Goal: Task Accomplishment & Management: Manage account settings

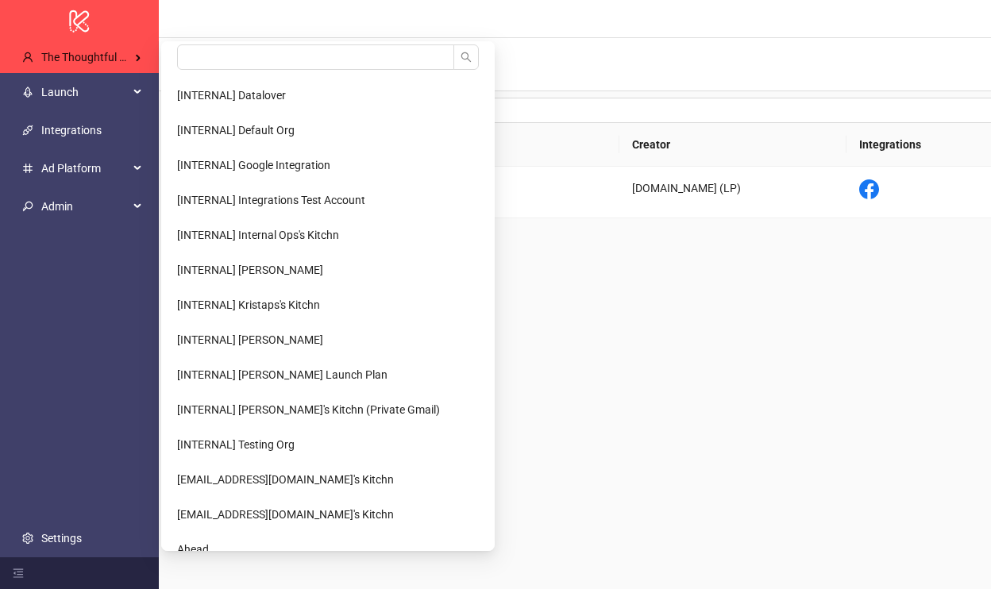
click at [183, 43] on Agency-popup "[INTERNAL] Datalover [INTERNAL] Default Org [INTERNAL] Google Integration [INTE…" at bounding box center [328, 296] width 334 height 510
click at [207, 57] on input "search" at bounding box center [315, 56] width 277 height 25
type input "****"
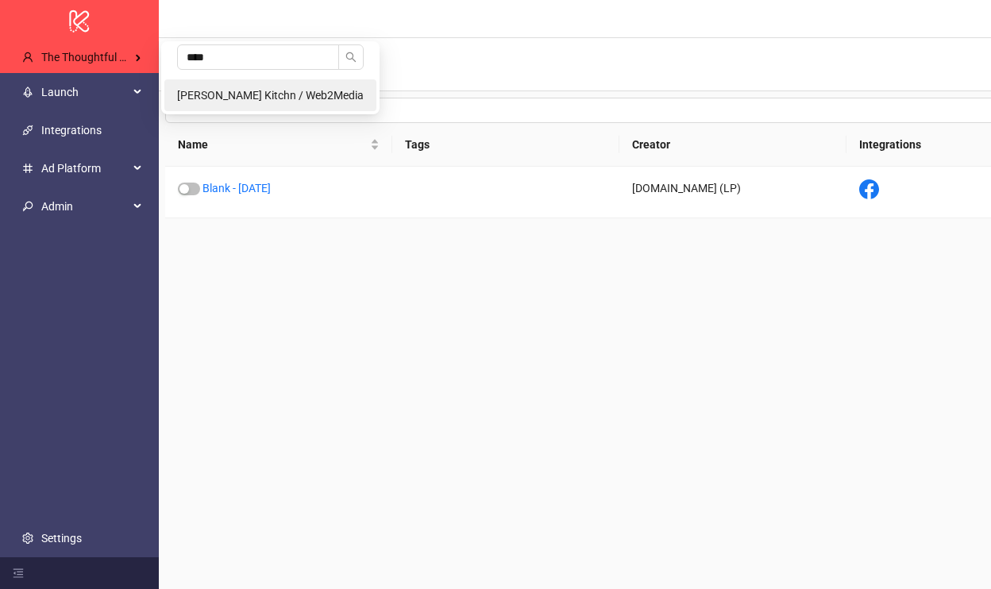
click at [240, 102] on li "[PERSON_NAME] Kitchn / Web2Media" at bounding box center [270, 95] width 212 height 32
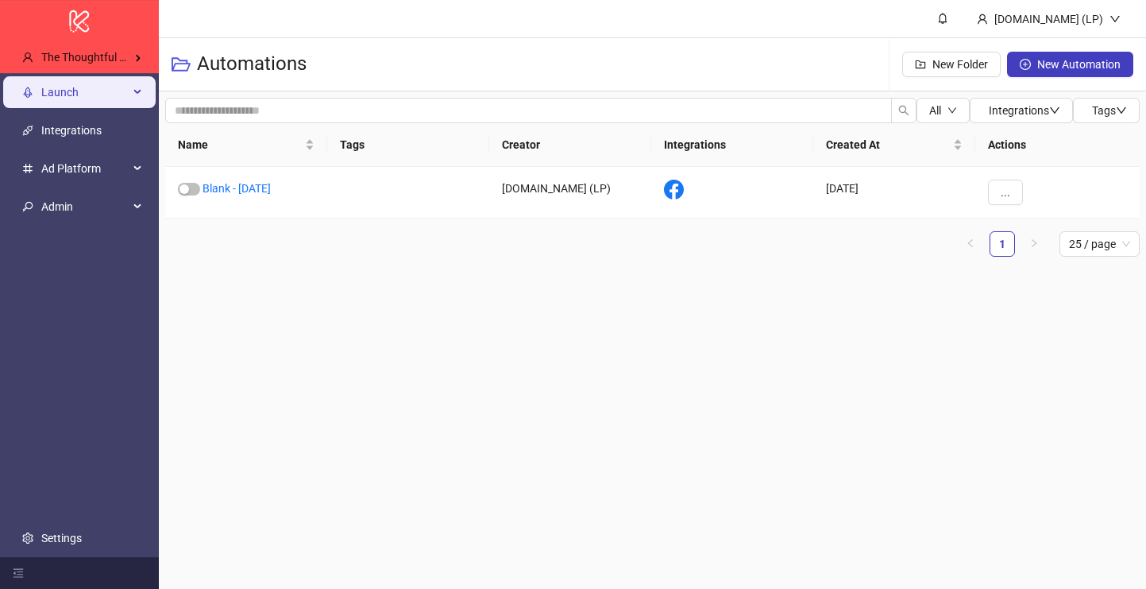
click at [74, 83] on span "Launch" at bounding box center [84, 92] width 87 height 32
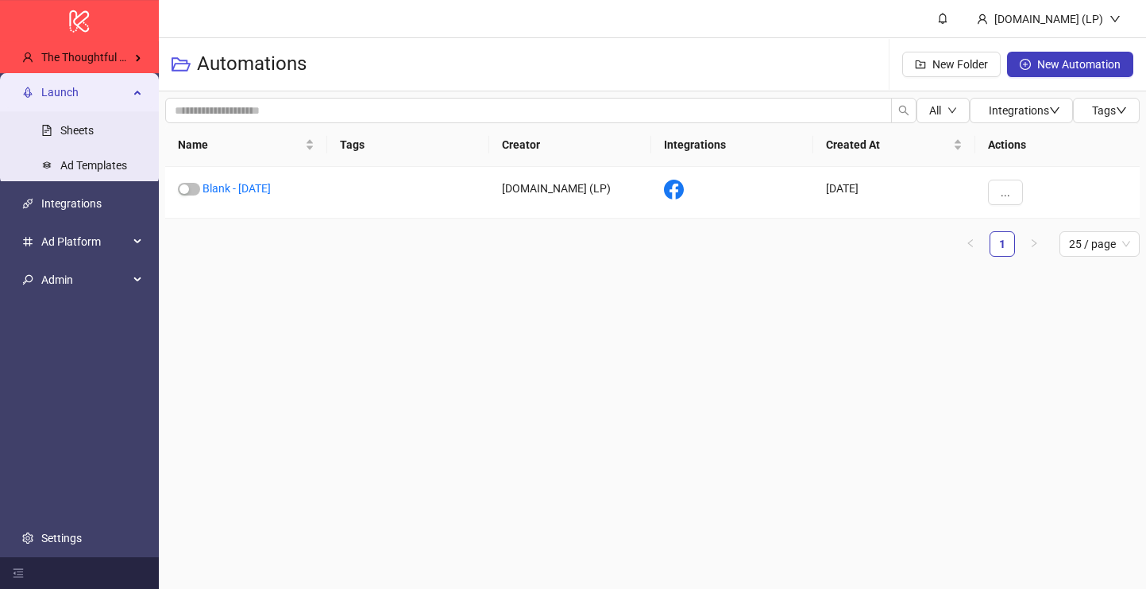
click at [74, 83] on span "Launch" at bounding box center [84, 92] width 87 height 32
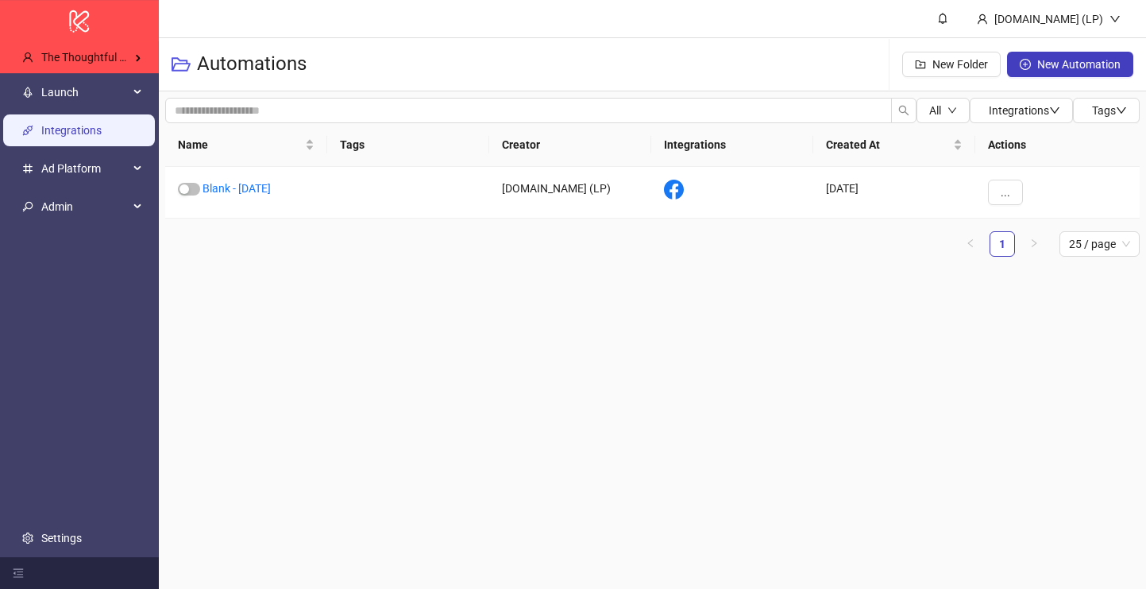
click at [65, 124] on link "Integrations" at bounding box center [71, 130] width 60 height 13
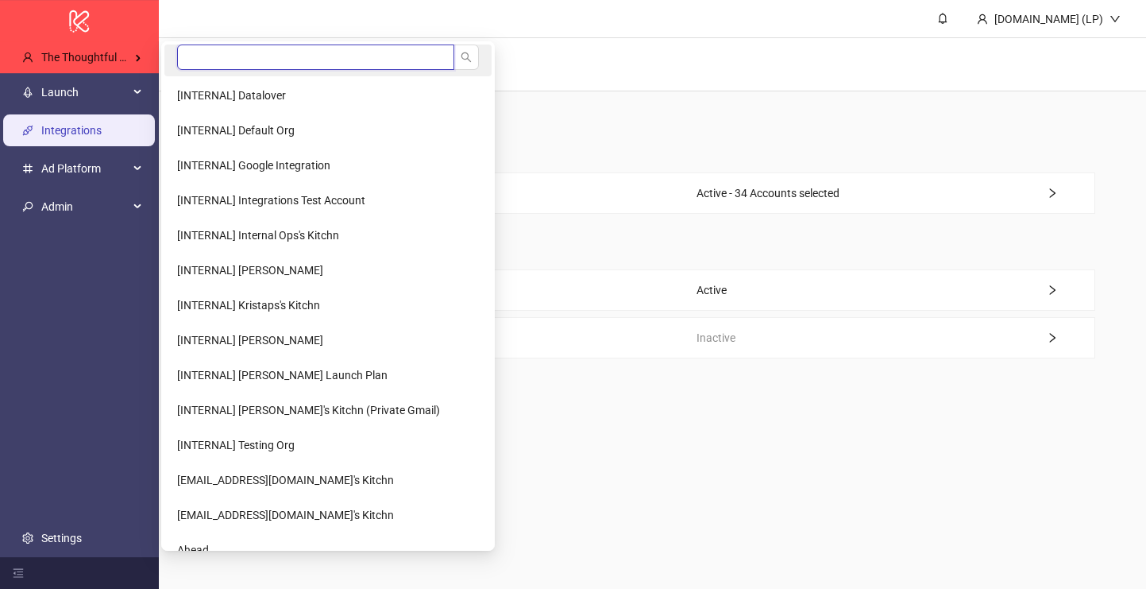
click at [207, 51] on input "search" at bounding box center [315, 56] width 277 height 25
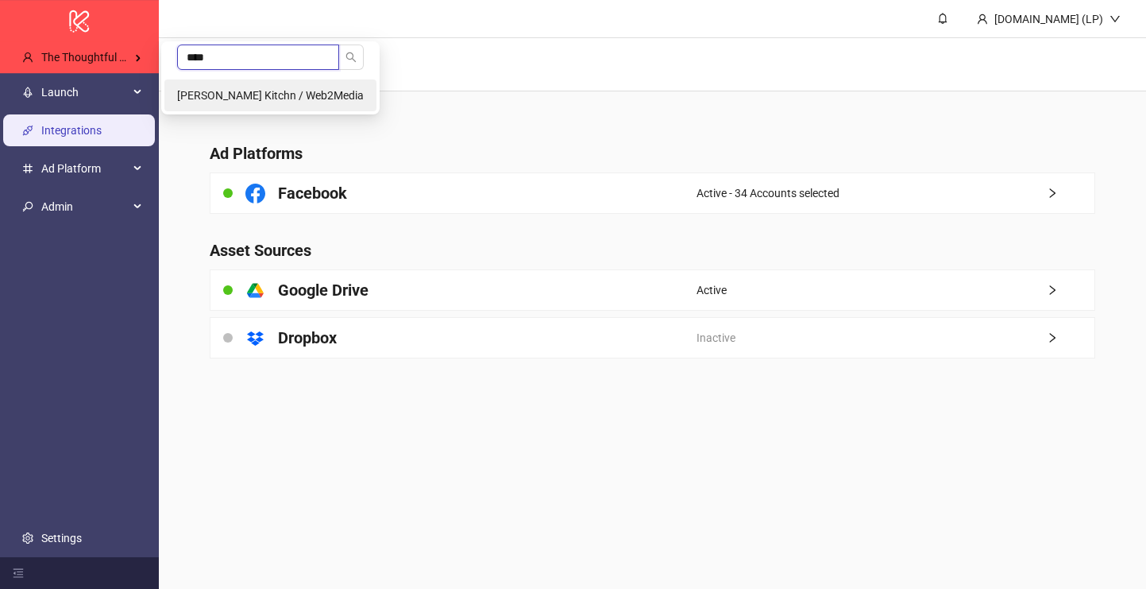
type input "****"
click at [185, 83] on li "[PERSON_NAME] Kitchn / Web2Media" at bounding box center [270, 95] width 212 height 32
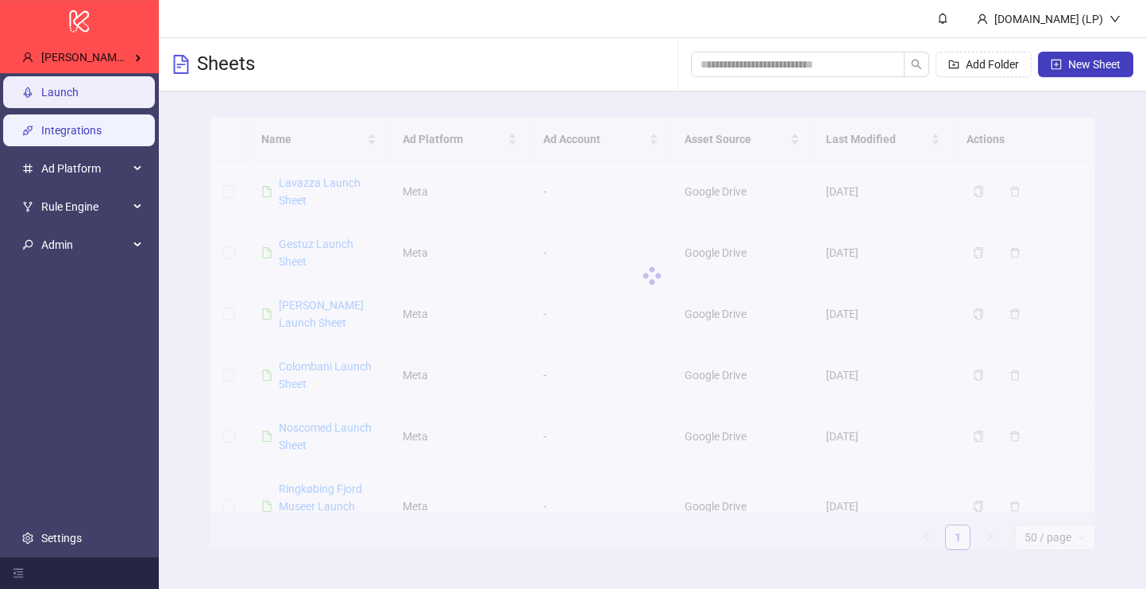
click at [102, 124] on link "Integrations" at bounding box center [71, 130] width 60 height 13
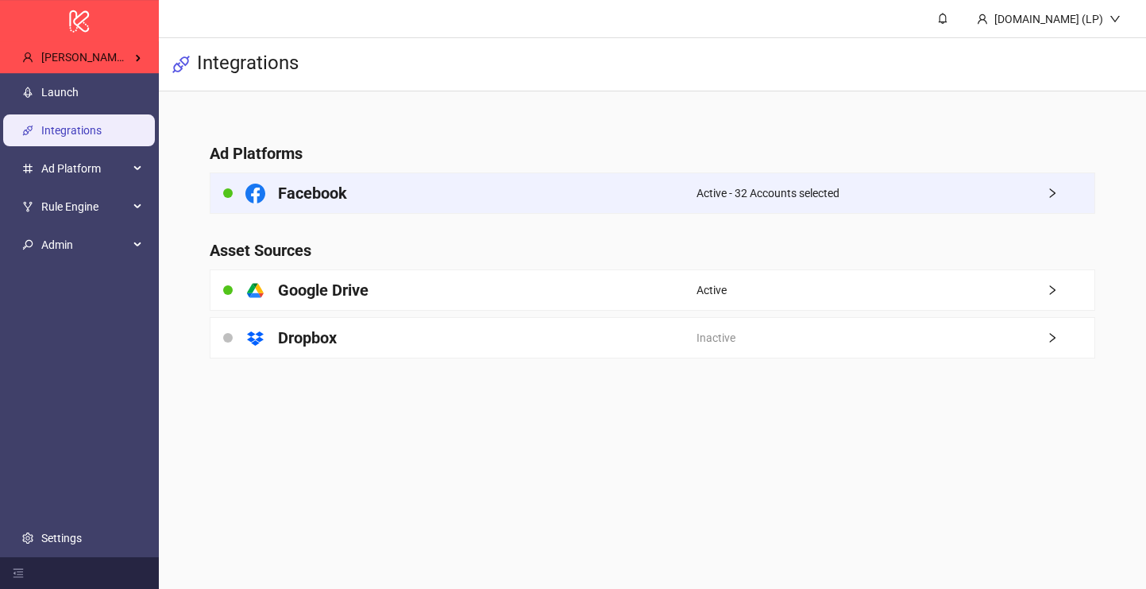
click at [643, 208] on div "Facebook" at bounding box center [454, 193] width 486 height 40
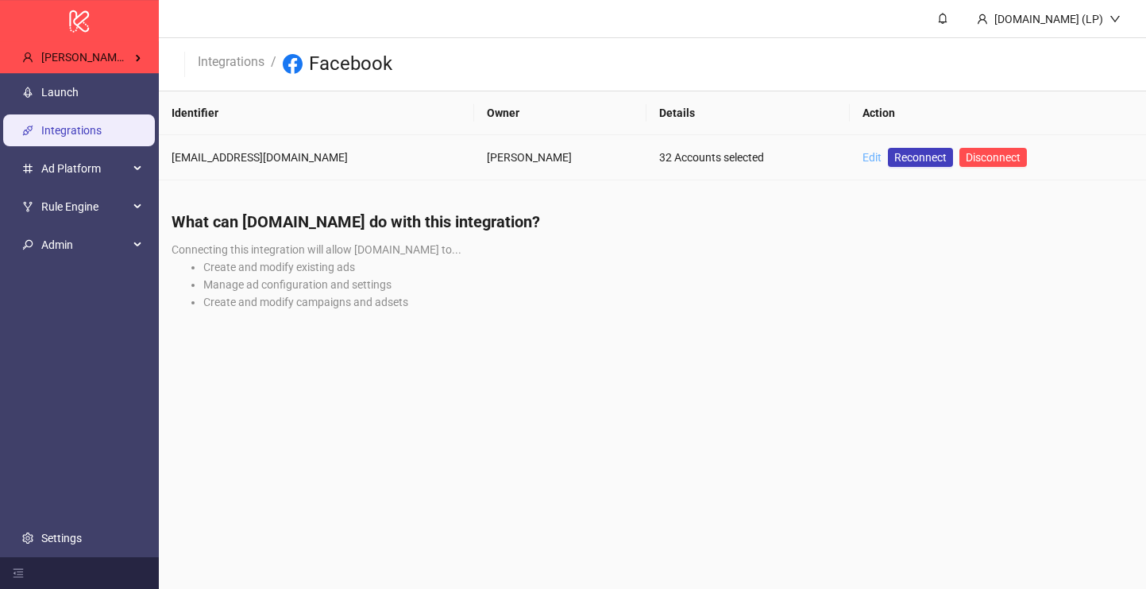
click at [863, 161] on link "Edit" at bounding box center [872, 157] width 19 height 13
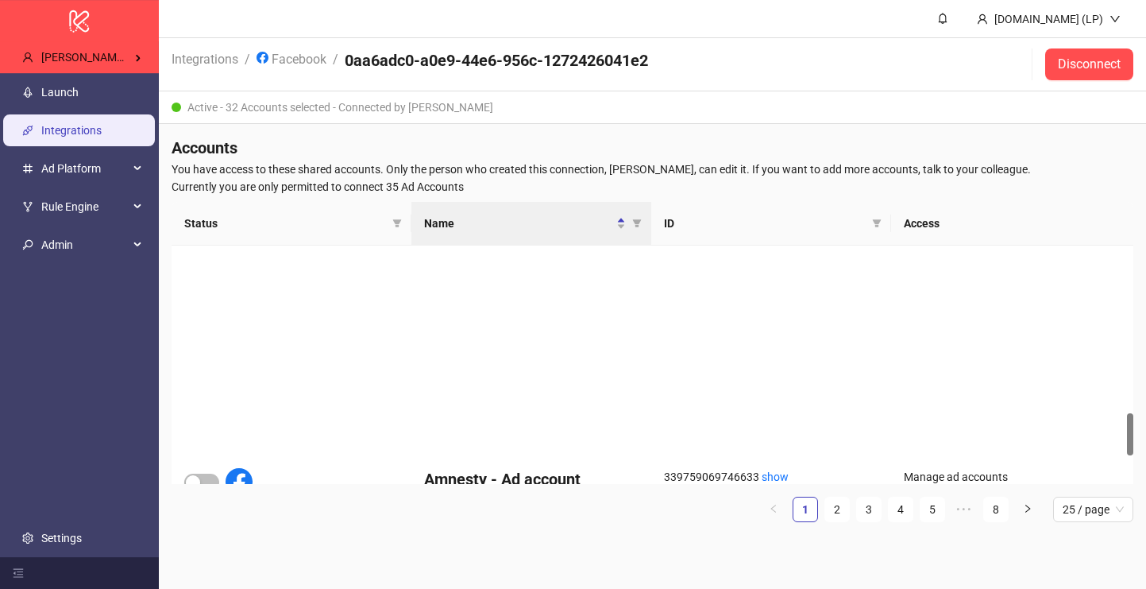
scroll to position [1127, 0]
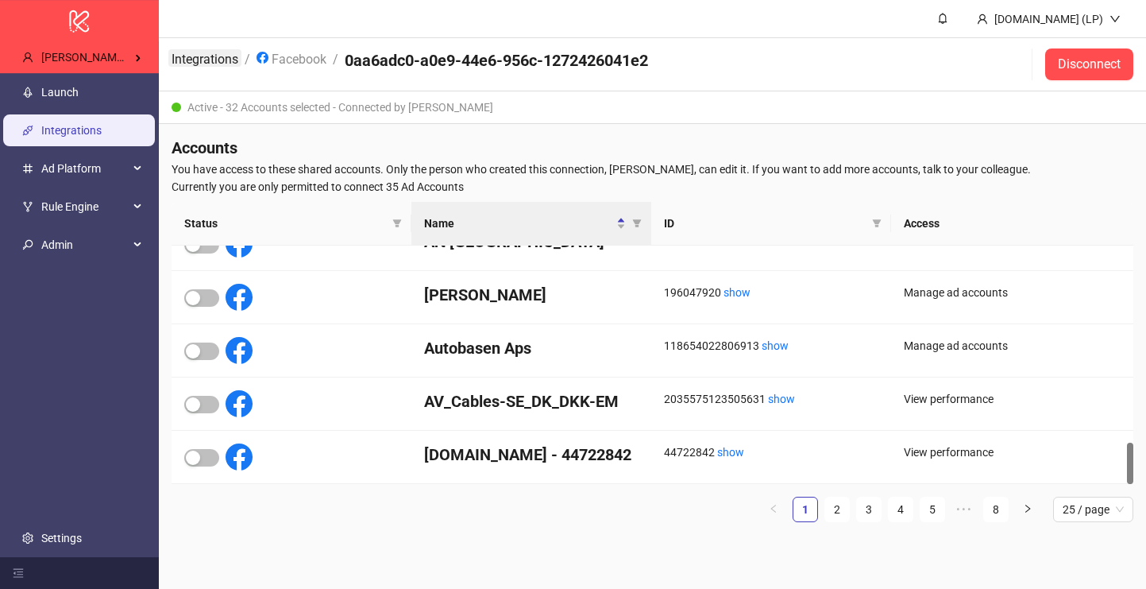
click at [219, 56] on link "Integrations" at bounding box center [204, 57] width 73 height 17
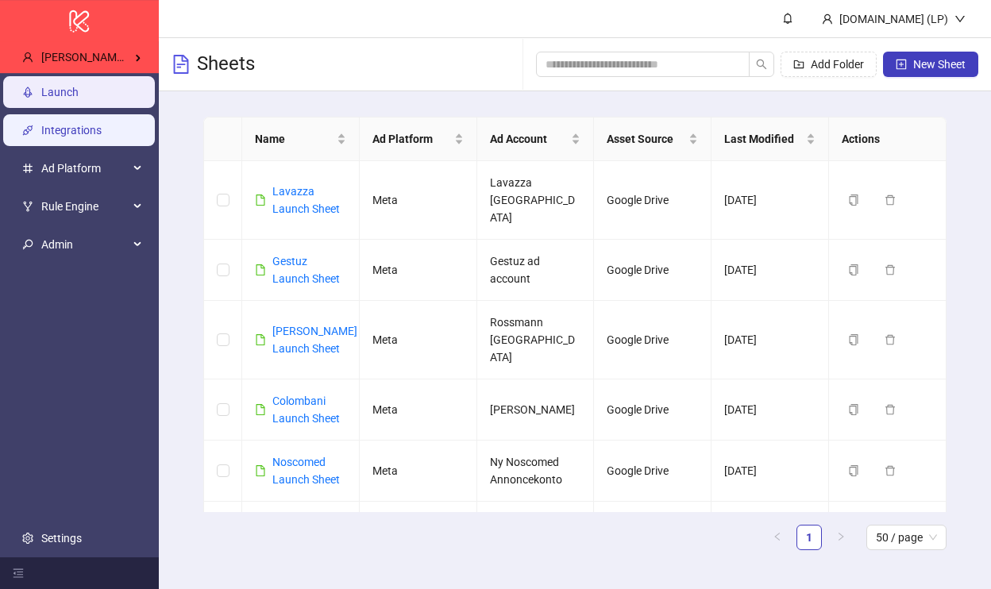
click at [102, 124] on link "Integrations" at bounding box center [71, 130] width 60 height 13
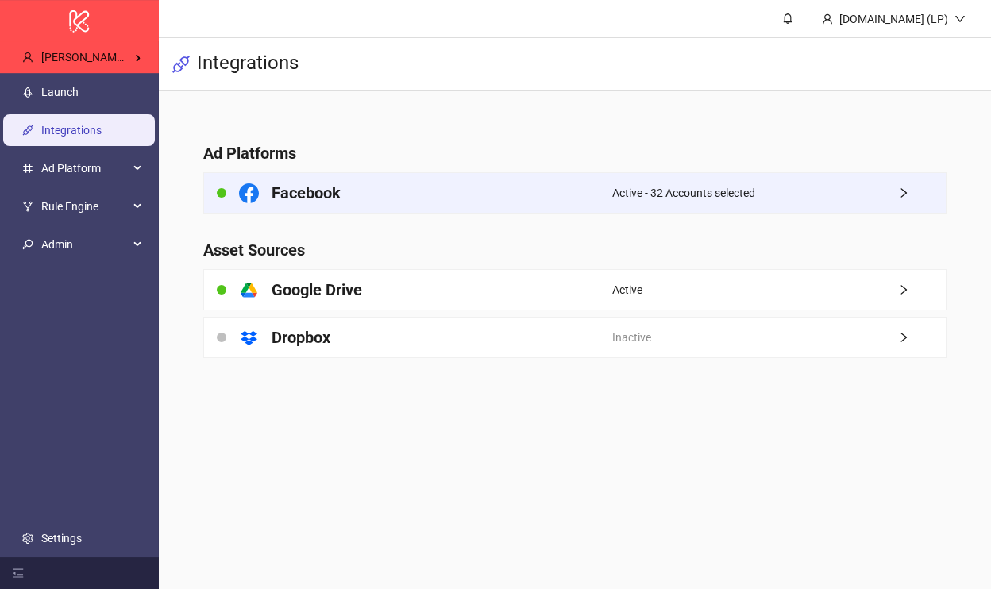
click at [608, 193] on div "Facebook" at bounding box center [408, 193] width 408 height 40
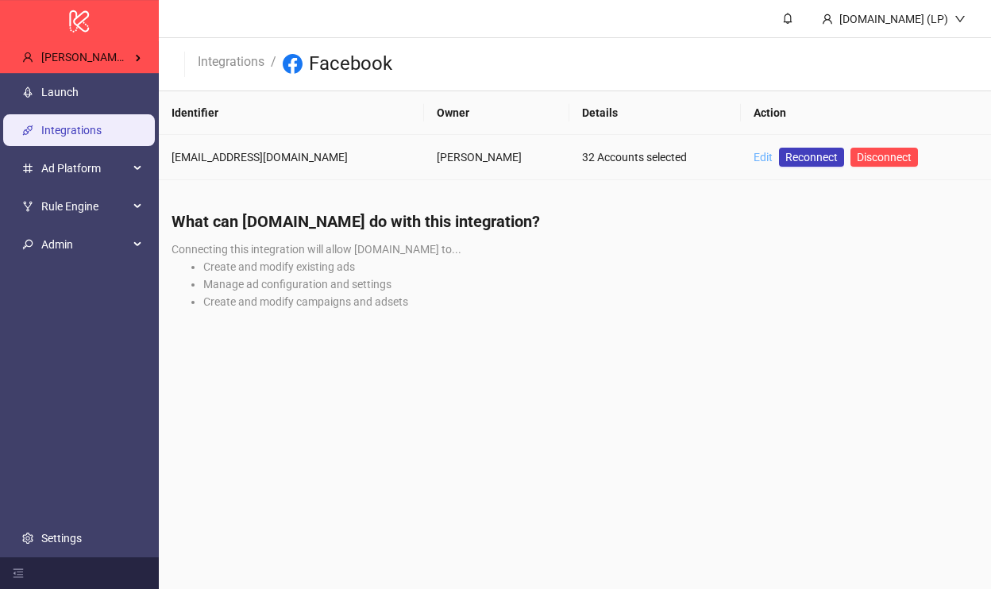
click at [754, 153] on link "Edit" at bounding box center [763, 157] width 19 height 13
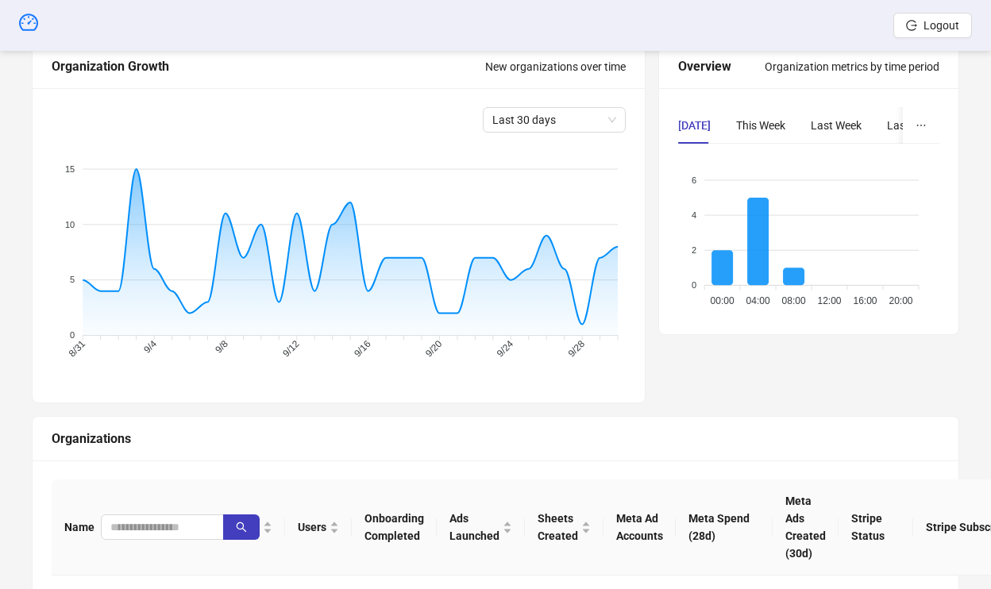
scroll to position [380, 0]
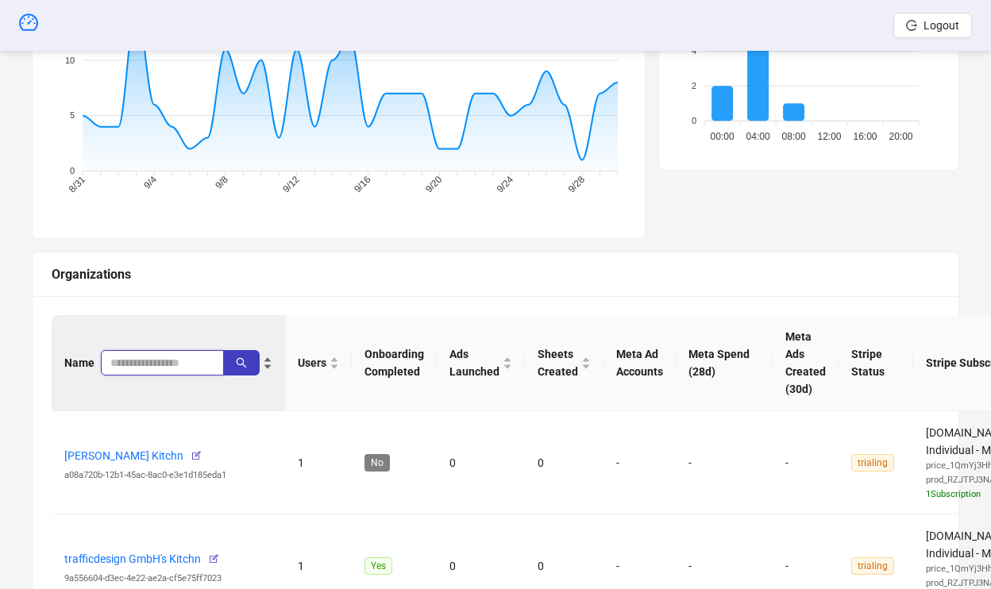
click at [168, 363] on input "search" at bounding box center [155, 362] width 91 height 17
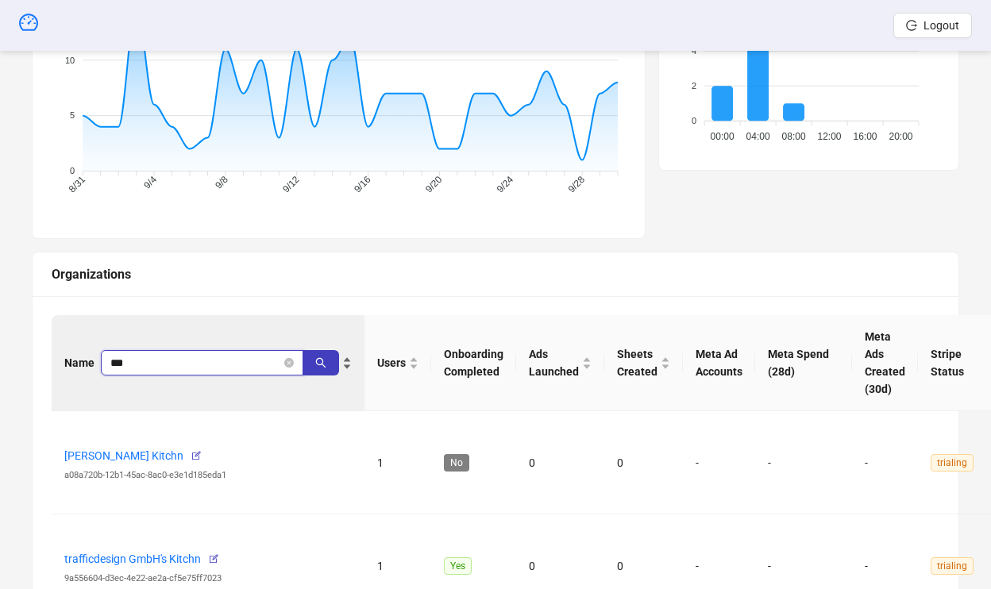
type input "***"
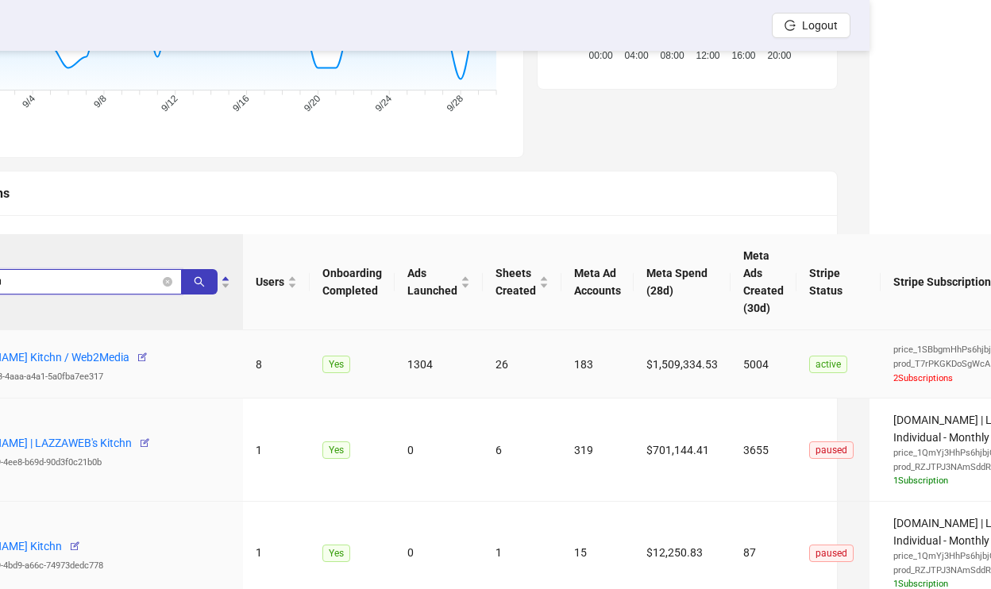
scroll to position [462, 0]
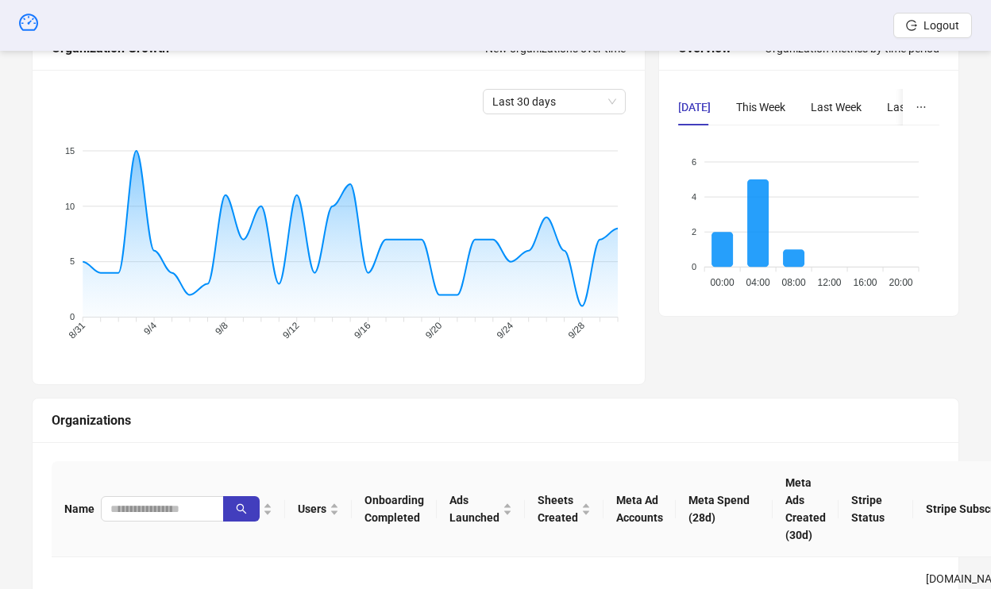
scroll to position [243, 0]
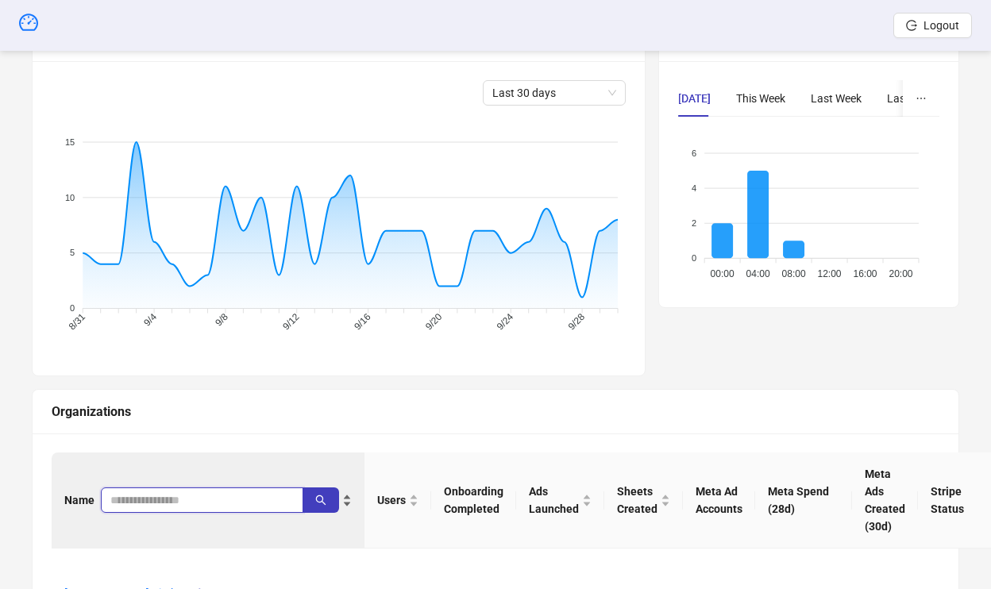
click at [172, 502] on input "search" at bounding box center [195, 500] width 171 height 17
type input "*******"
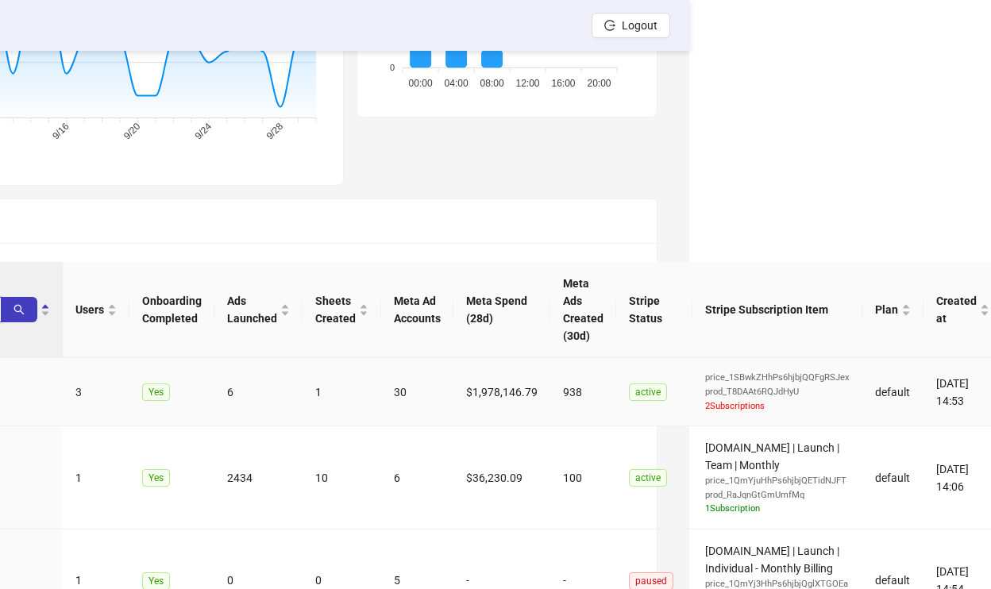
scroll to position [434, 0]
